Goal: Task Accomplishment & Management: Manage account settings

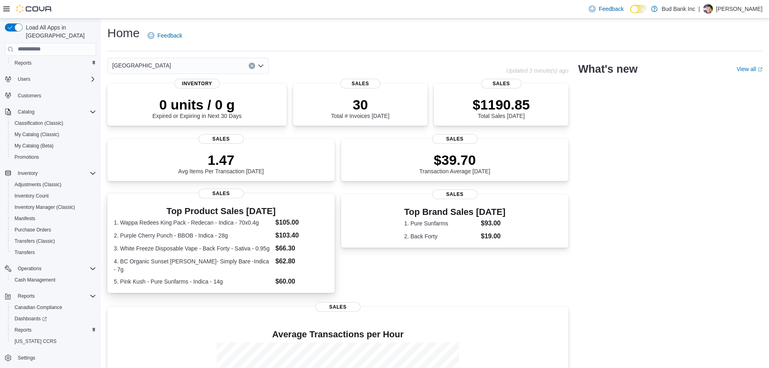
scroll to position [119, 0]
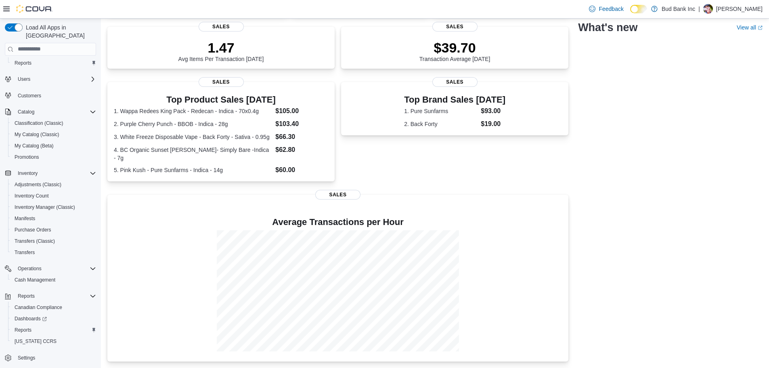
click at [740, 8] on p "Darren Lopes" at bounding box center [739, 9] width 46 height 10
click at [716, 82] on span "Sign Out" at bounding box center [710, 86] width 22 height 8
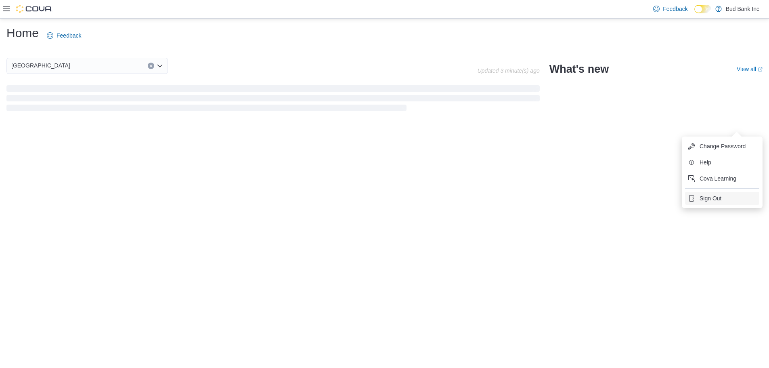
scroll to position [0, 0]
